Goal: Transaction & Acquisition: Purchase product/service

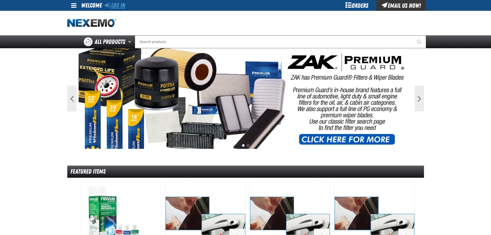
click at [123, 7] on link "Log In" at bounding box center [115, 5] width 20 height 7
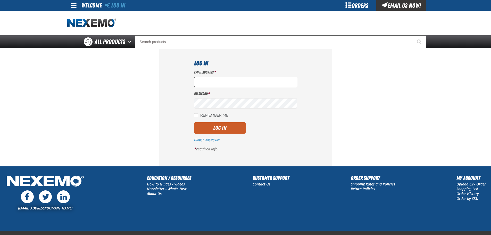
click at [228, 80] on input "Email Address *" at bounding box center [245, 82] width 103 height 10
type input "nfederman@vtaig.com"
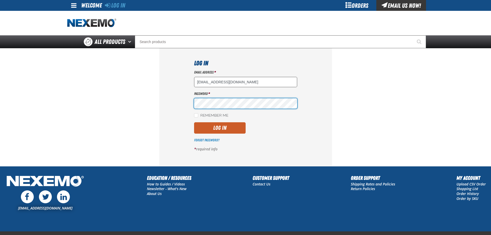
click at [194, 122] on button "Log In" at bounding box center [220, 127] width 52 height 11
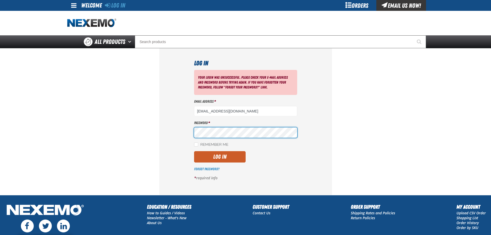
click at [194, 151] on button "Log In" at bounding box center [220, 156] width 52 height 11
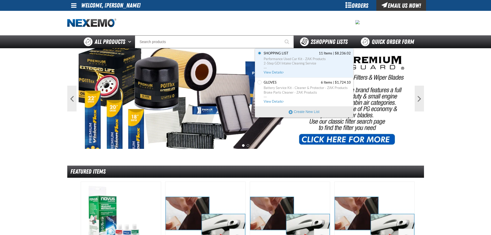
click at [315, 41] on span "2 Shopping Lists" at bounding box center [329, 41] width 37 height 7
click at [274, 68] on span "Performance Used Car Kit - ZAK Products 2-Step GDI Intake Cleaning Service ..." at bounding box center [307, 64] width 87 height 14
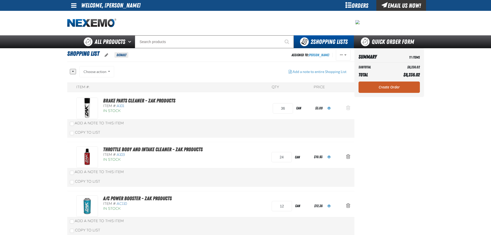
click at [347, 108] on span "Action Remove Brake Parts Cleaner - ZAK Products from Shopping List" at bounding box center [348, 107] width 4 height 5
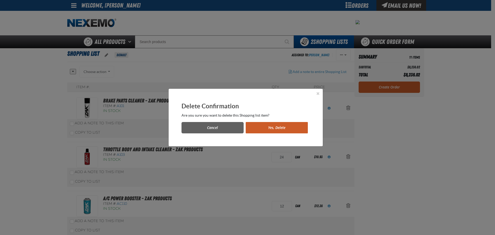
click at [299, 131] on button "Yes, Delete" at bounding box center [277, 127] width 62 height 11
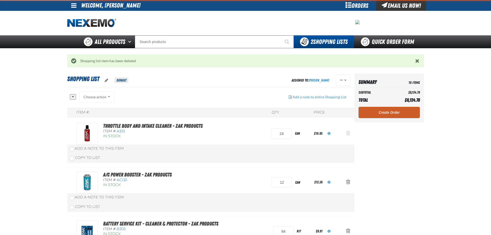
click at [347, 133] on span "Action Remove Throttle Body and Intake Cleaner - ZAK Products from Shopping List" at bounding box center [348, 132] width 4 height 5
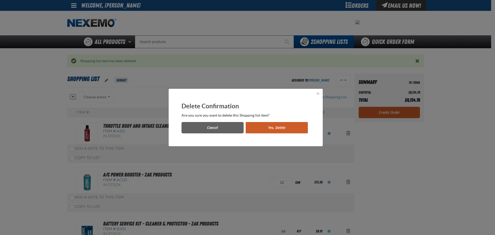
click at [279, 127] on button "Yes, Delete" at bounding box center [277, 127] width 62 height 11
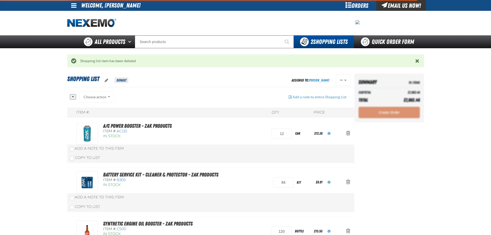
click at [347, 133] on span "Action Remove A/C Power Booster - ZAK Products from Shopping List" at bounding box center [348, 132] width 4 height 5
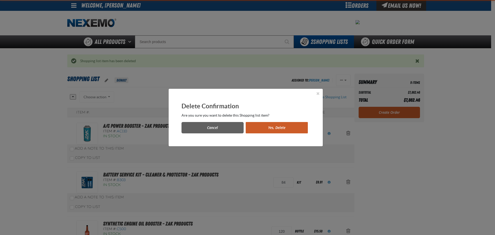
click at [263, 126] on button "Yes, Delete" at bounding box center [277, 127] width 62 height 11
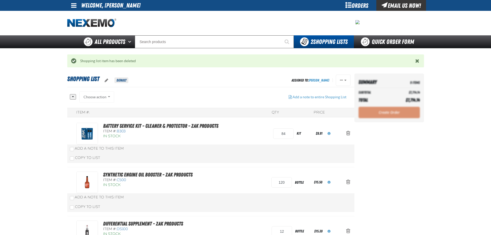
click at [348, 132] on span "Action Remove Battery Service Kit - Cleaner &amp; Protector - ZAK Products from…" at bounding box center [348, 132] width 4 height 5
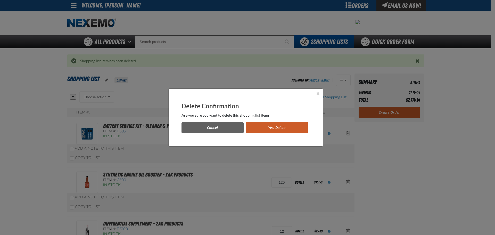
click at [270, 129] on button "Yes, Delete" at bounding box center [277, 127] width 62 height 11
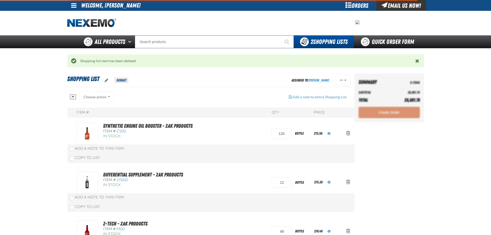
click at [348, 133] on span "Action Remove Synthetic Engine Oil Booster - ZAK Products from Shopping List" at bounding box center [348, 132] width 4 height 5
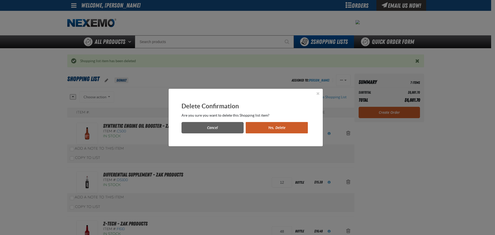
click at [290, 124] on button "Yes, Delete" at bounding box center [277, 127] width 62 height 11
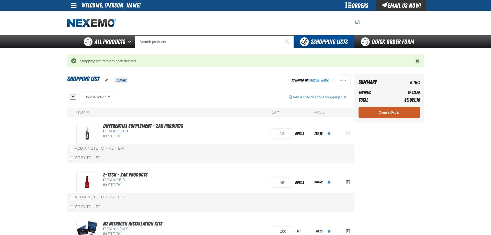
click at [346, 130] on span "Action Remove Differential Supplement - ZAK Products from Shopping List" at bounding box center [348, 132] width 4 height 5
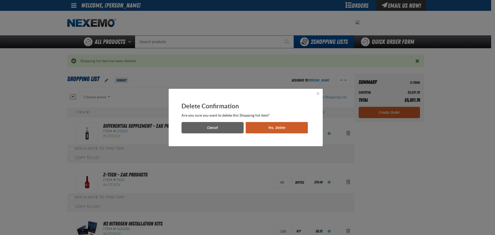
click at [293, 124] on button "Yes, Delete" at bounding box center [277, 127] width 62 height 11
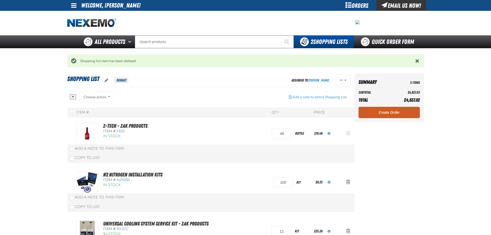
click at [347, 133] on span "Action Remove Z-Tech - ZAK Products from Shopping List" at bounding box center [348, 132] width 4 height 5
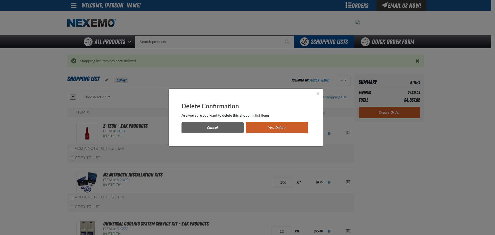
click at [276, 130] on button "Yes, Delete" at bounding box center [277, 127] width 62 height 11
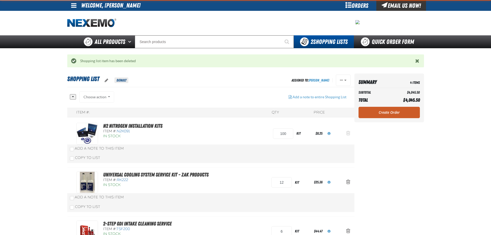
click at [350, 131] on span "Action Remove N2 Nitrogen Installation Kits from Shopping List" at bounding box center [348, 132] width 4 height 5
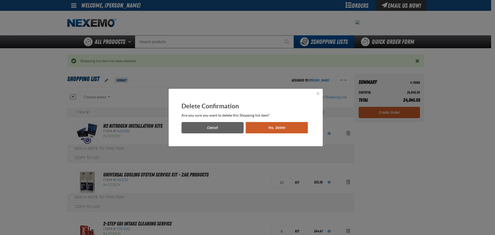
click at [264, 120] on div "Cancel Yes, Delete" at bounding box center [245, 125] width 128 height 15
click at [263, 124] on button "Yes, Delete" at bounding box center [277, 127] width 62 height 11
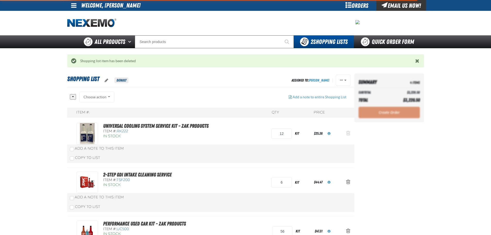
click at [347, 131] on span "Action Remove Universal Cooling System Service Kit - ZAK Products from Shopping…" at bounding box center [348, 132] width 4 height 5
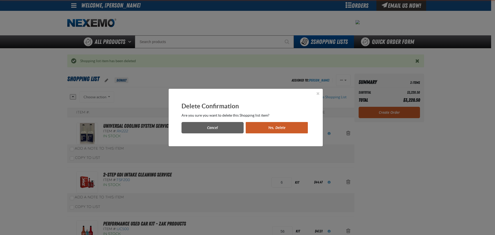
click at [279, 128] on button "Yes, Delete" at bounding box center [277, 127] width 62 height 11
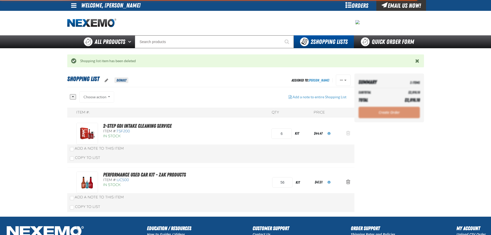
click at [348, 131] on span "Action Remove 2-Step GDI Intake Cleaning Service from Shopping List" at bounding box center [348, 132] width 4 height 5
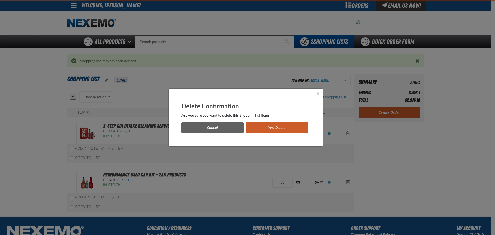
click at [268, 123] on button "Yes, Delete" at bounding box center [277, 127] width 62 height 11
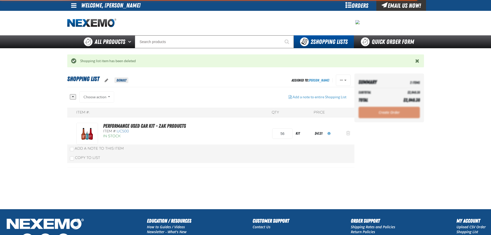
click at [348, 133] on span "Action Remove Performance Used Car Kit - ZAK Products from Shopping List" at bounding box center [348, 132] width 4 height 5
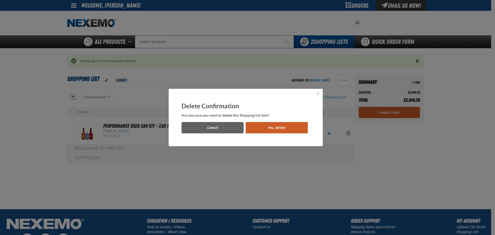
click at [279, 129] on button "Yes, Delete" at bounding box center [277, 127] width 62 height 11
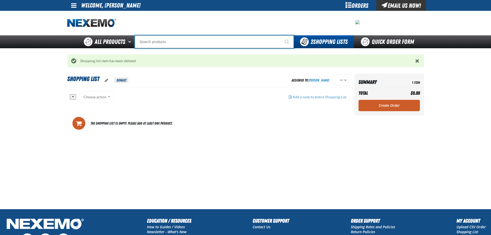
click at [165, 42] on input "Search" at bounding box center [214, 41] width 159 height 13
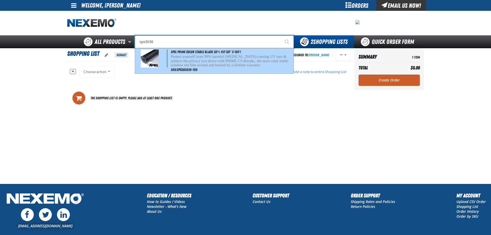
click at [185, 61] on p "Protect yourself from 99% harmful [MEDICAL_DATA]-causing UV rays & achieve the …" at bounding box center [232, 60] width 122 height 13
type input "XPEL PRIME Color Stable Black 30% VLT (36" x 100')"
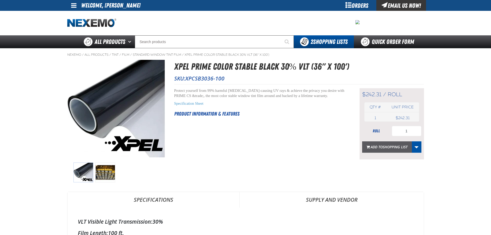
click at [376, 144] on span "Add to Shopping List" at bounding box center [389, 146] width 37 height 5
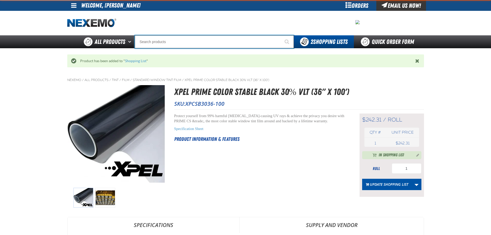
click at [157, 43] on input "Search" at bounding box center [214, 41] width 159 height 13
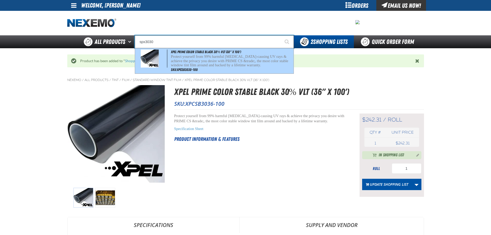
click at [207, 63] on p "Protect yourself from 99% harmful cancer-causing UV rays & achieve the privacy …" at bounding box center [232, 60] width 122 height 13
type input "XPEL PRIME Color Stable Black 30% VLT (30" x 100')"
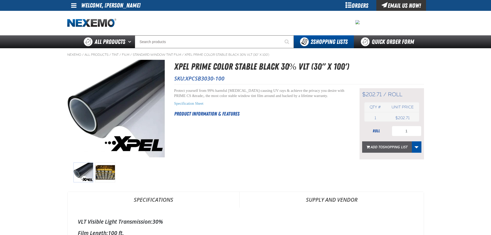
click at [385, 146] on span "Shopping List" at bounding box center [395, 146] width 25 height 5
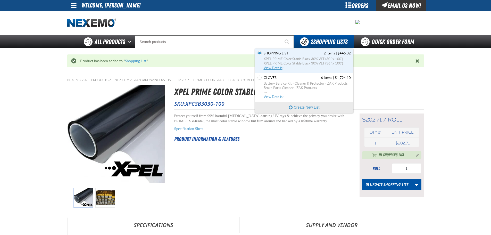
click at [293, 55] on span "Shopping List 2 Items | $445.02" at bounding box center [307, 53] width 87 height 5
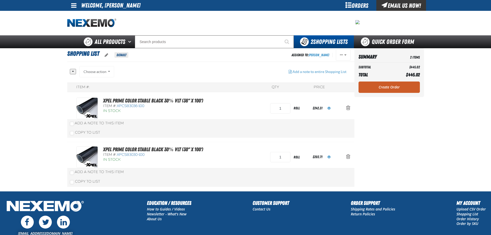
drag, startPoint x: 383, startPoint y: 86, endPoint x: 367, endPoint y: 91, distance: 16.9
click at [383, 86] on link "Create Order" at bounding box center [388, 86] width 61 height 11
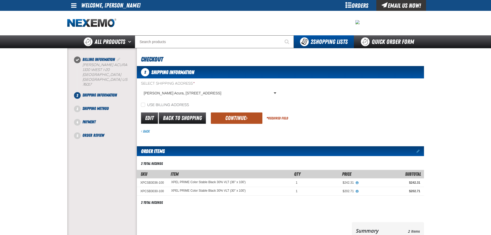
click at [224, 122] on button "Continue" at bounding box center [237, 117] width 52 height 11
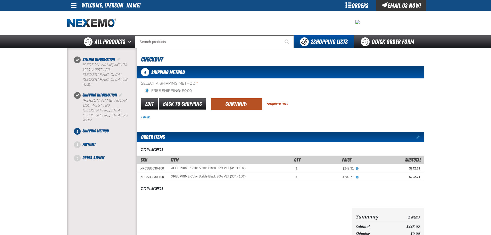
click at [233, 105] on button "Continue" at bounding box center [237, 103] width 52 height 11
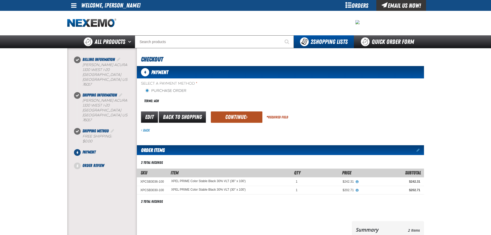
click at [229, 116] on button "Continue" at bounding box center [237, 116] width 52 height 11
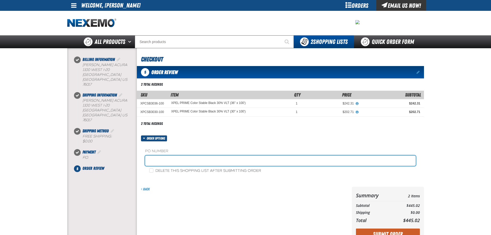
click at [160, 160] on input "text" at bounding box center [280, 160] width 271 height 10
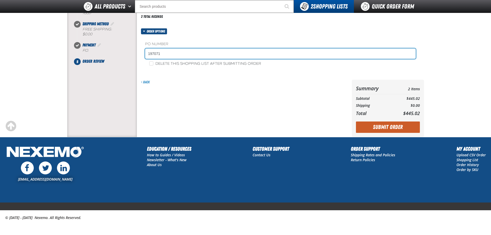
scroll to position [95, 0]
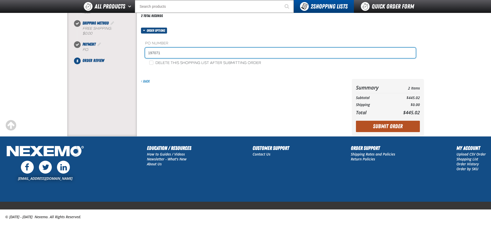
type input "197071"
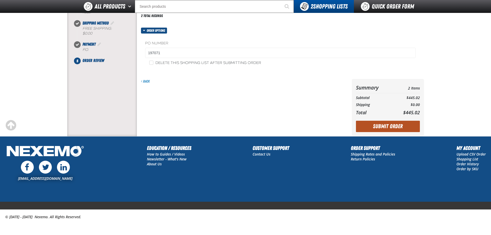
click at [389, 129] on button "Submit Order" at bounding box center [388, 126] width 64 height 11
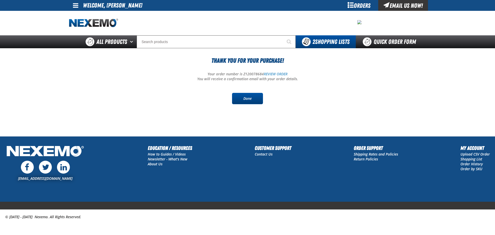
click at [241, 98] on link "Done" at bounding box center [247, 98] width 31 height 11
